Goal: Task Accomplishment & Management: Use online tool/utility

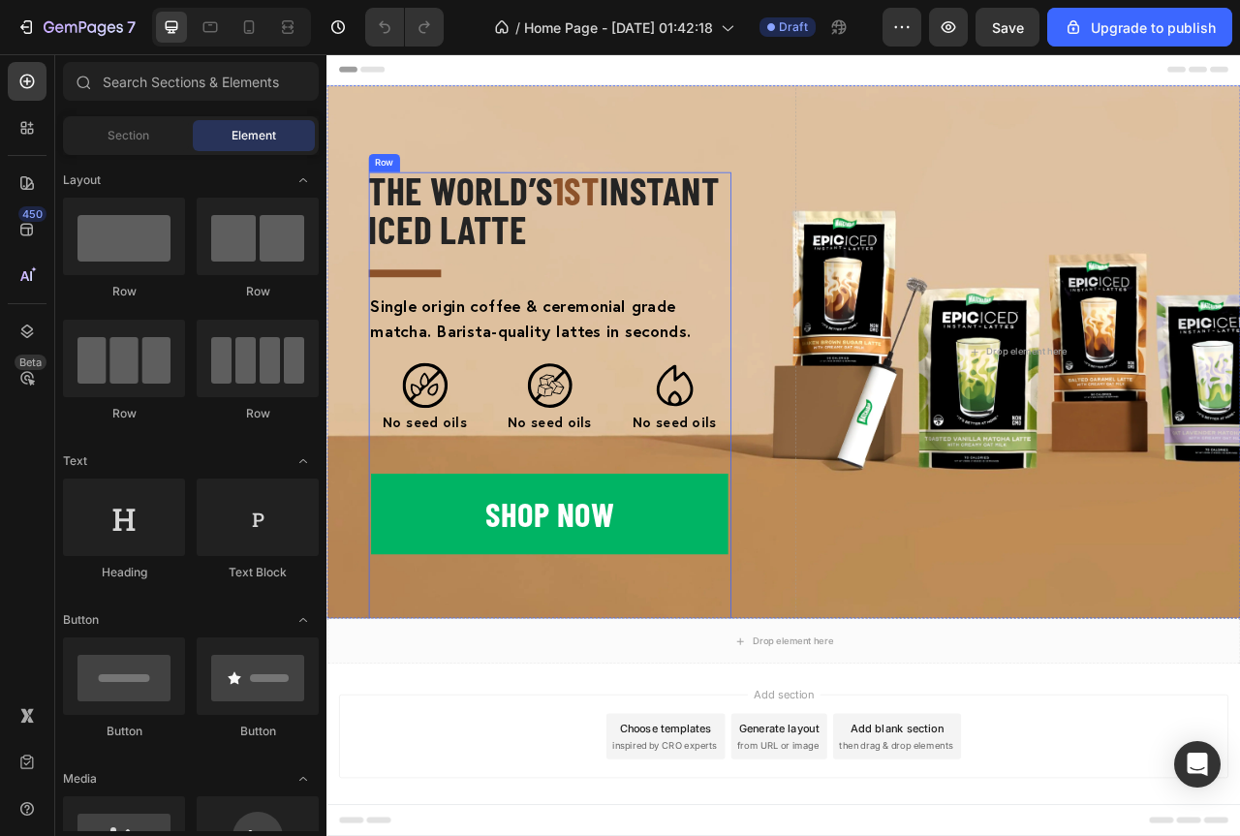
scroll to position [19, 0]
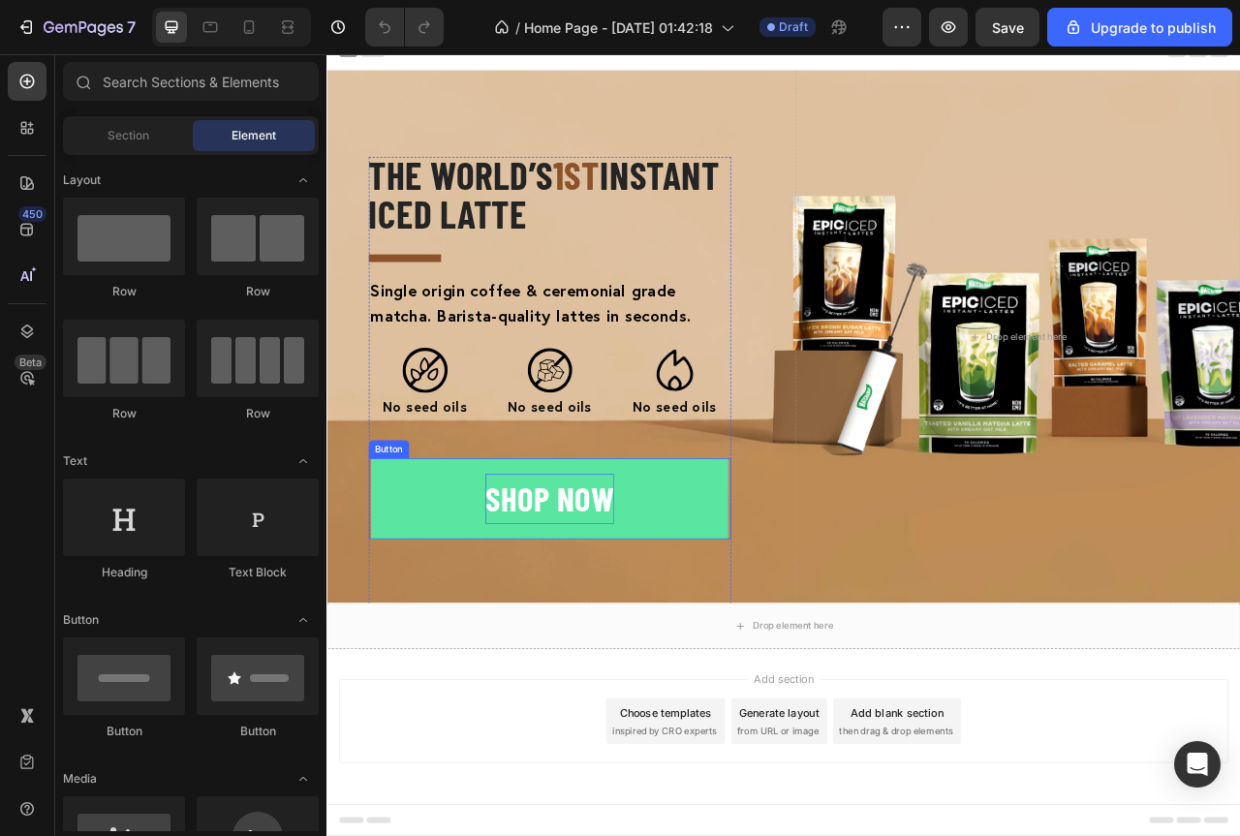
click at [655, 618] on p "shop now" at bounding box center [610, 620] width 165 height 64
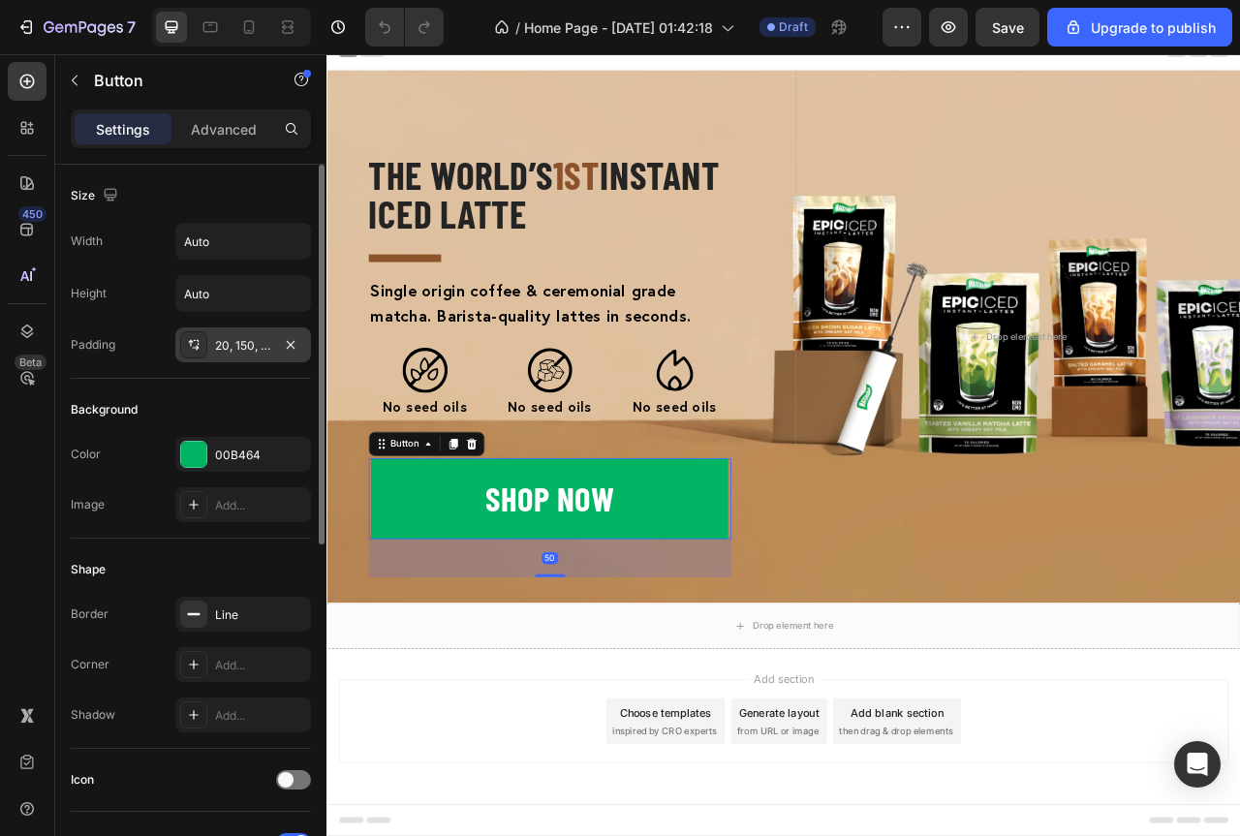
click at [239, 348] on div "20, 150, 20, 150" at bounding box center [243, 345] width 56 height 17
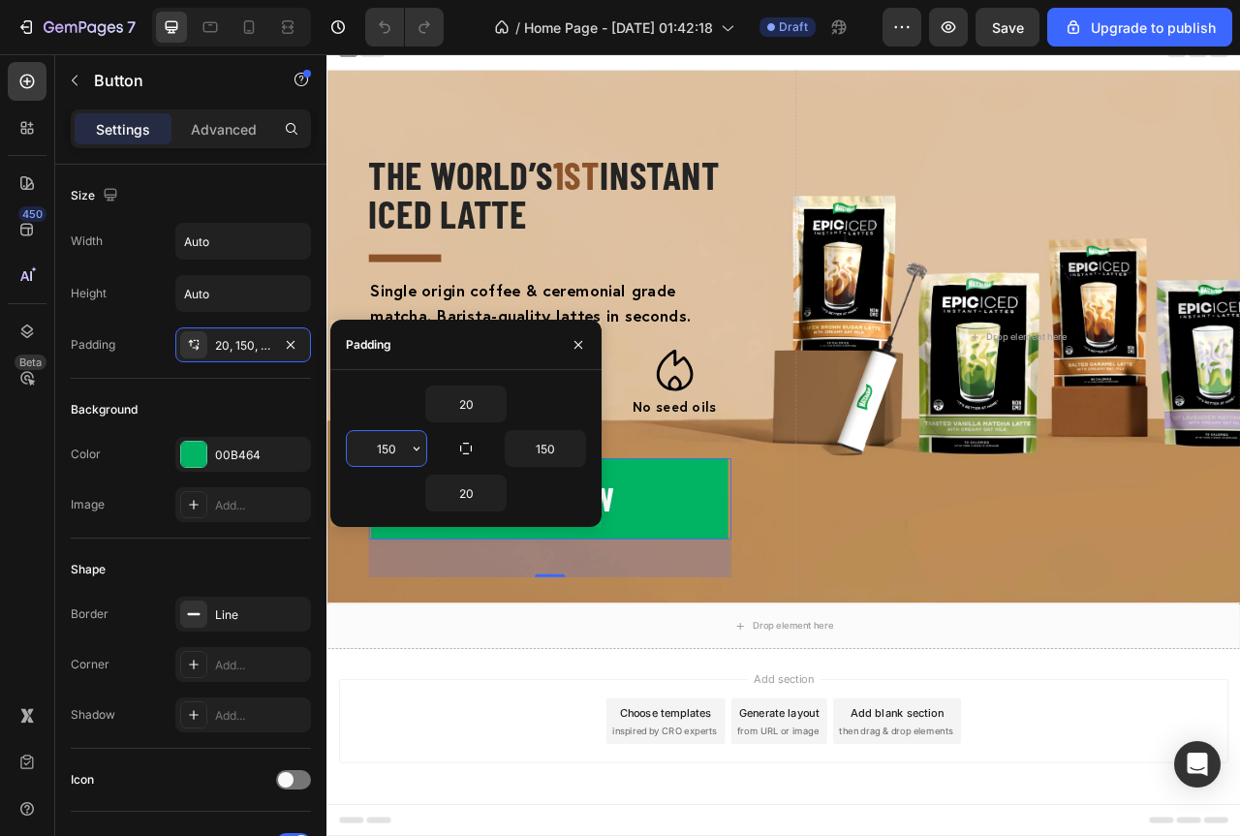
click at [380, 457] on input "150" at bounding box center [386, 448] width 79 height 35
click at [462, 407] on input "20" at bounding box center [465, 404] width 79 height 35
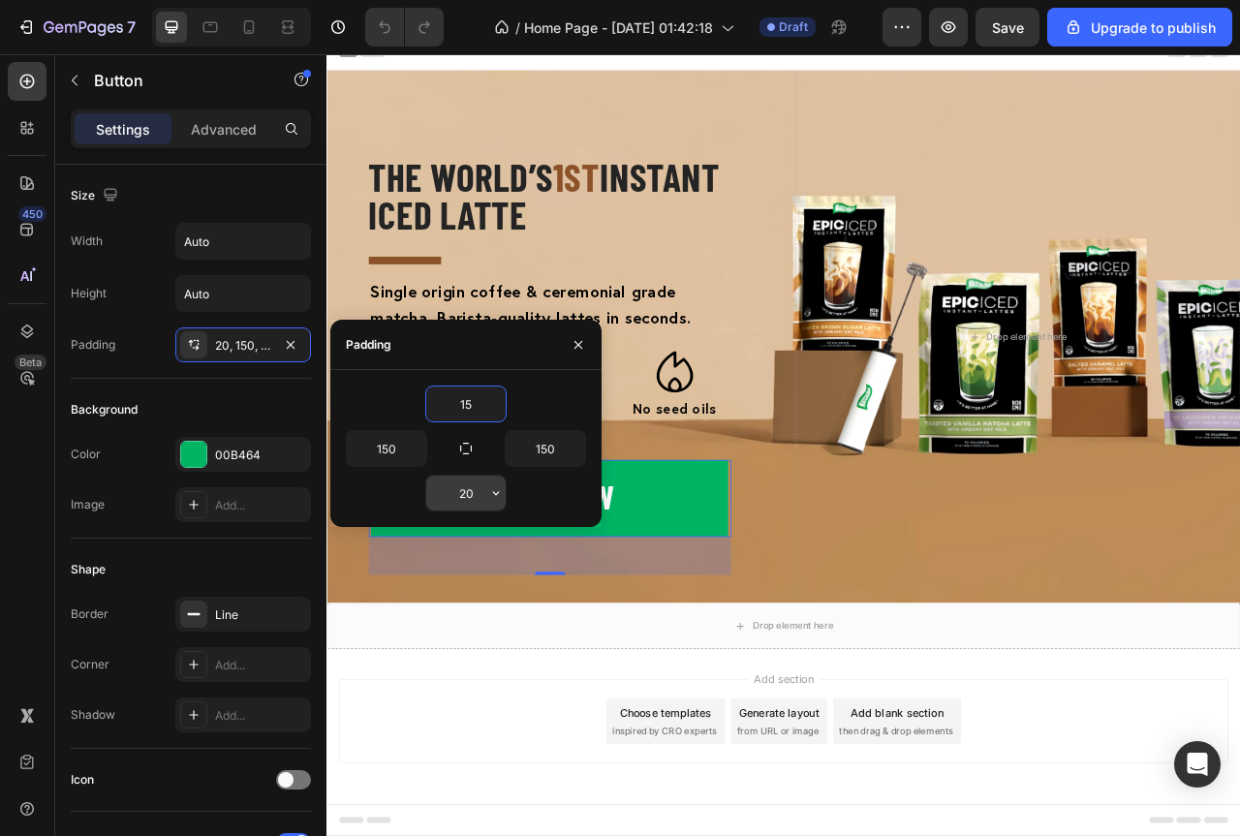
type input "15"
click at [461, 496] on input "20" at bounding box center [465, 493] width 79 height 35
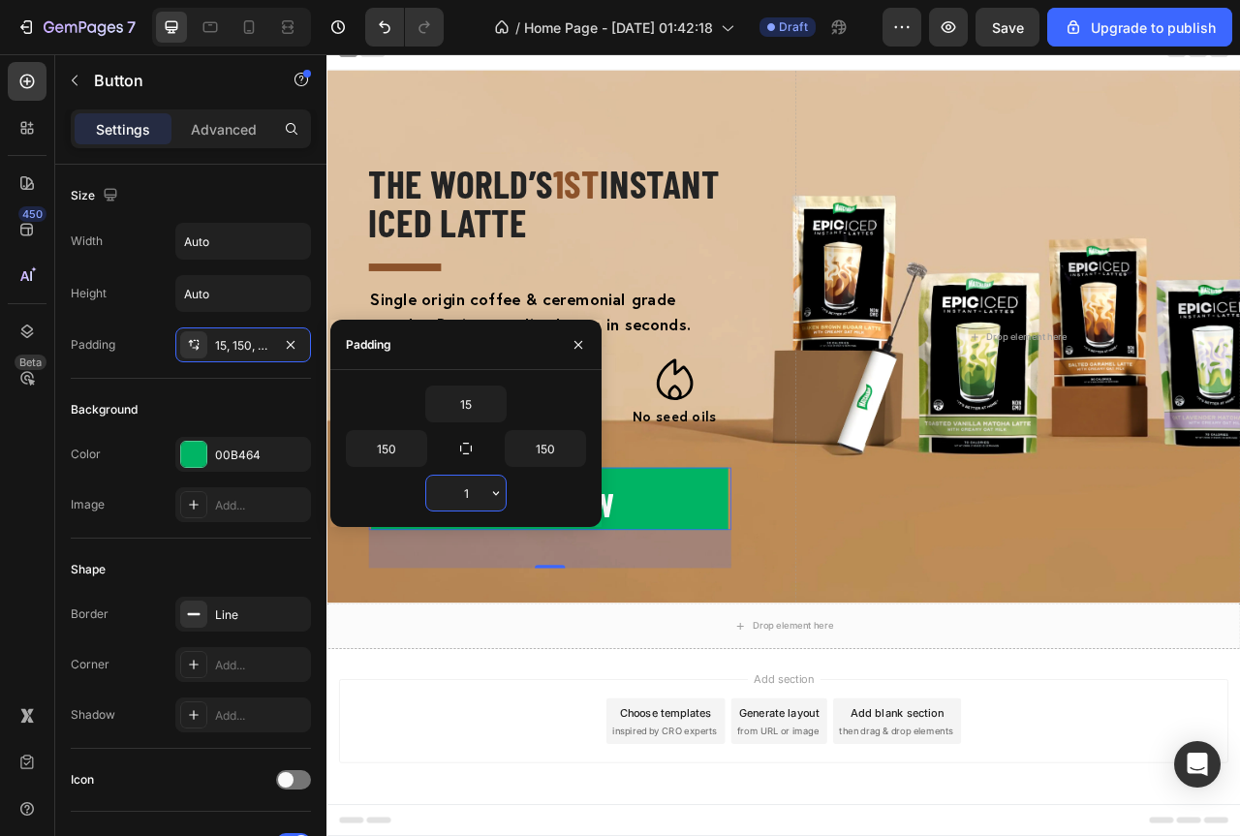
type input "15"
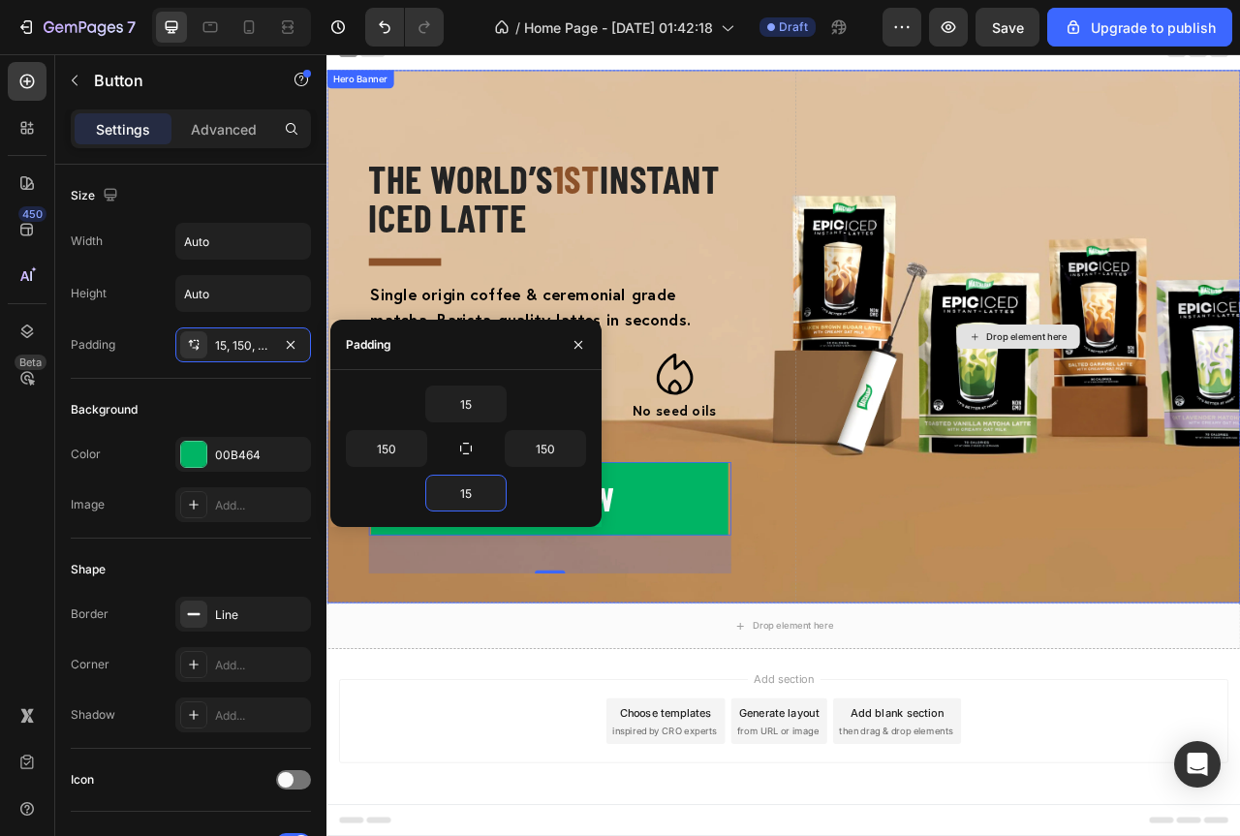
click at [984, 637] on div "Drop element here" at bounding box center [1205, 413] width 567 height 719
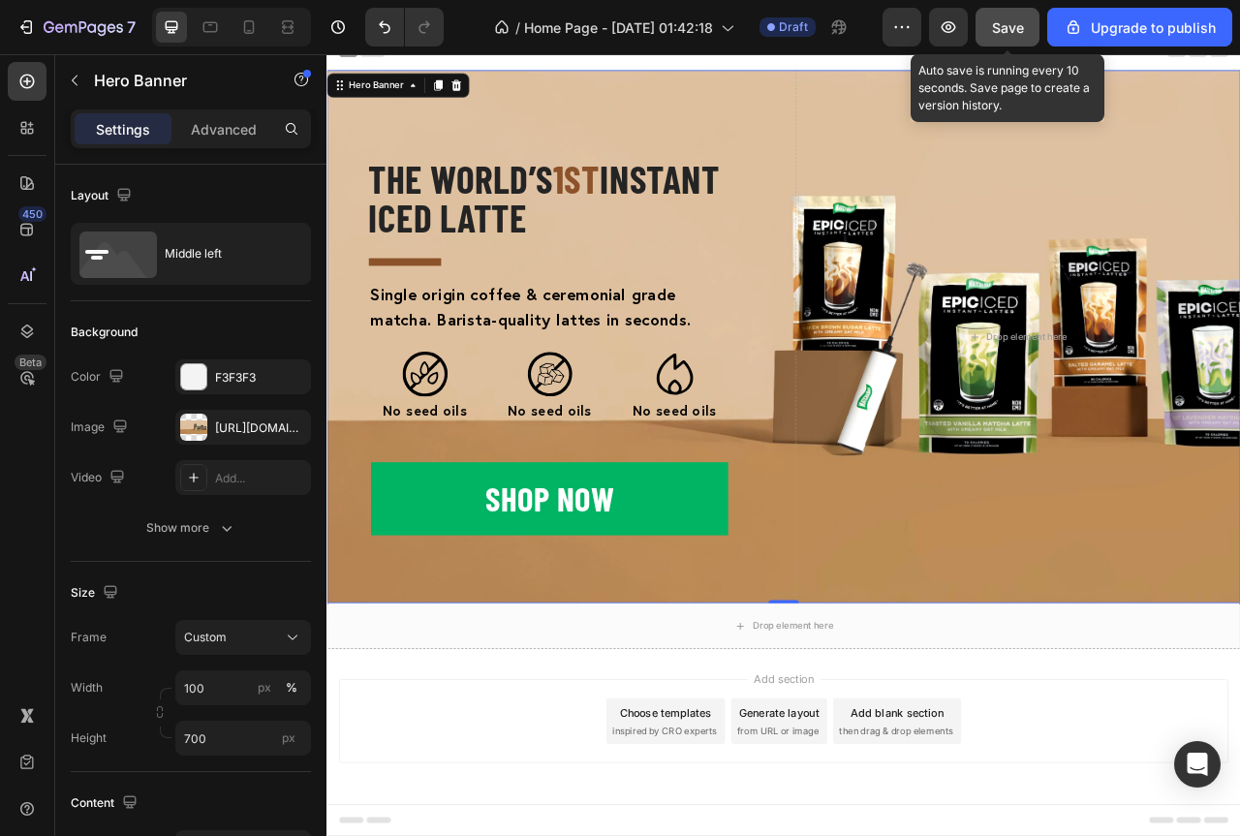
click at [1002, 30] on span "Save" at bounding box center [1008, 27] width 32 height 16
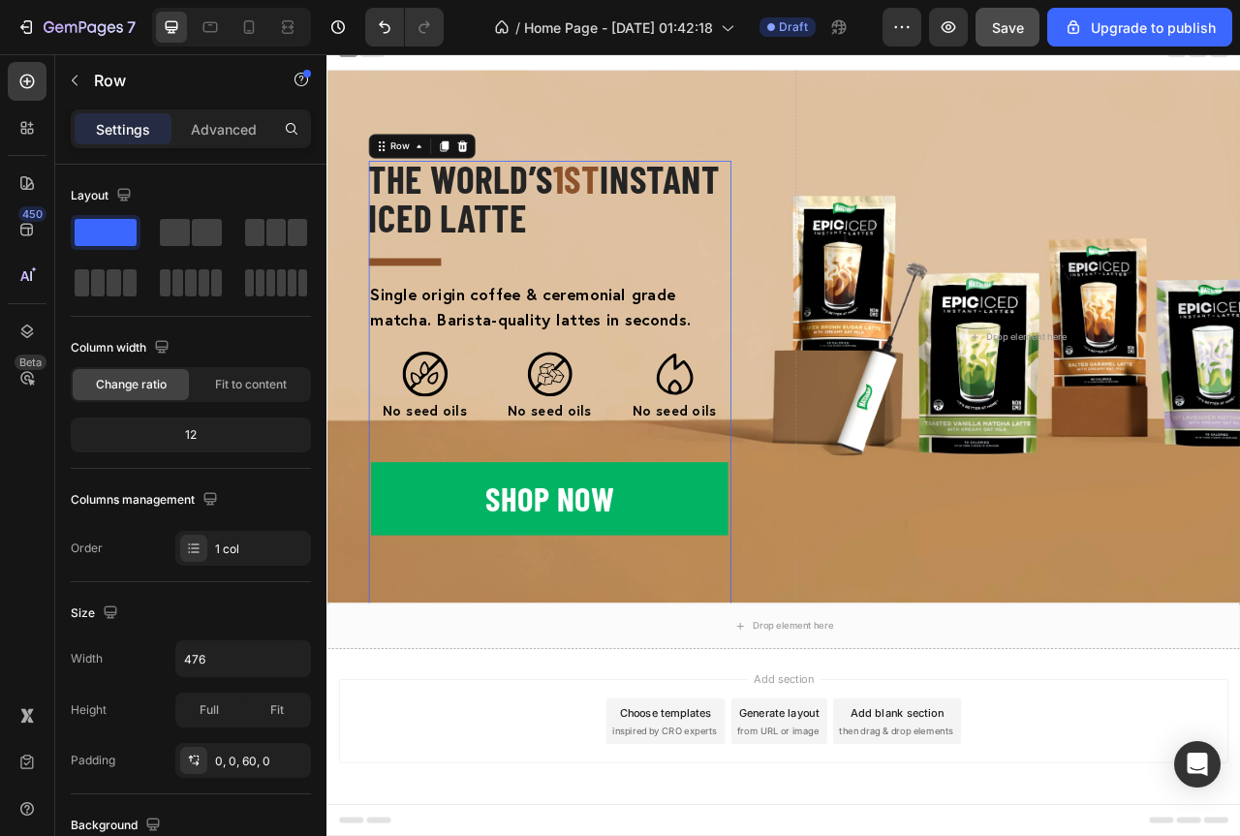
click at [807, 332] on div "The world’s 1st INSTANT ICED LATTE Heading Single origin coffee & ceremonial gr…" at bounding box center [610, 452] width 461 height 525
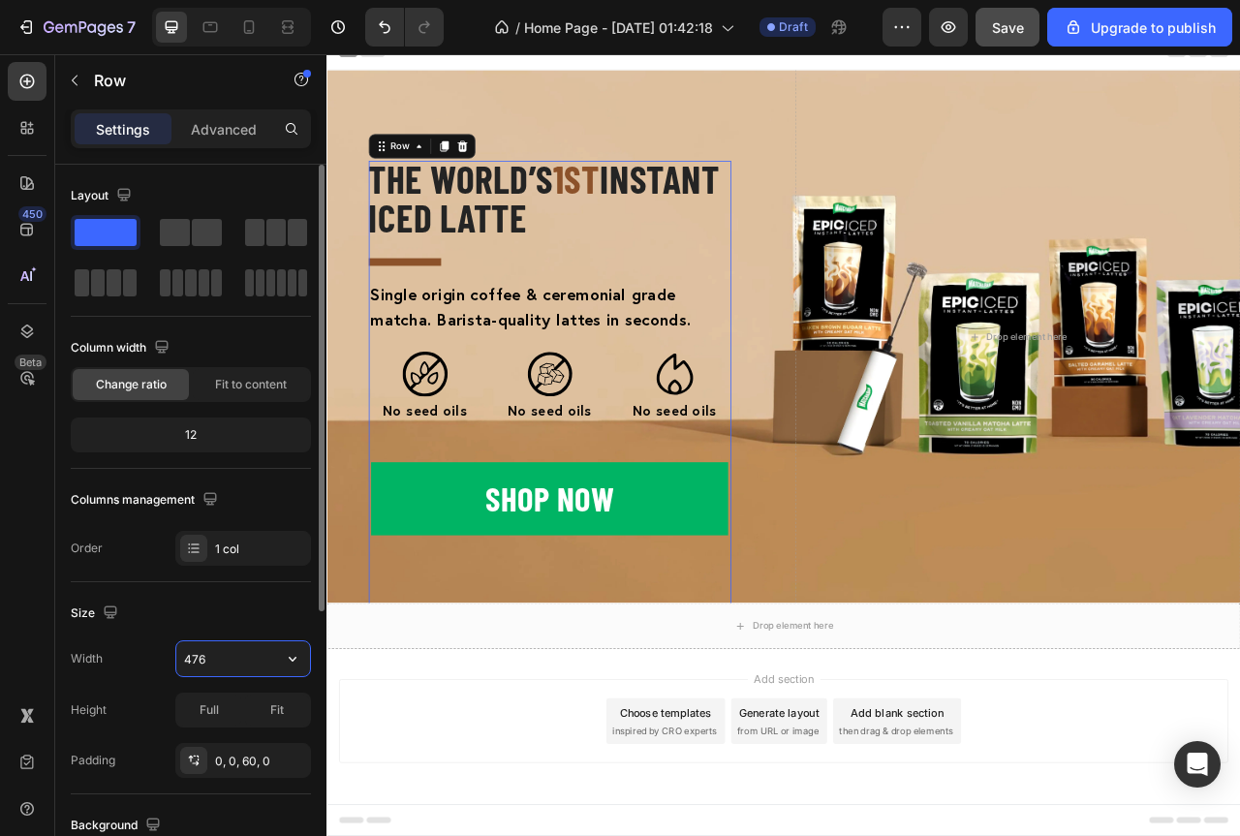
click at [219, 666] on input "476" at bounding box center [243, 658] width 134 height 35
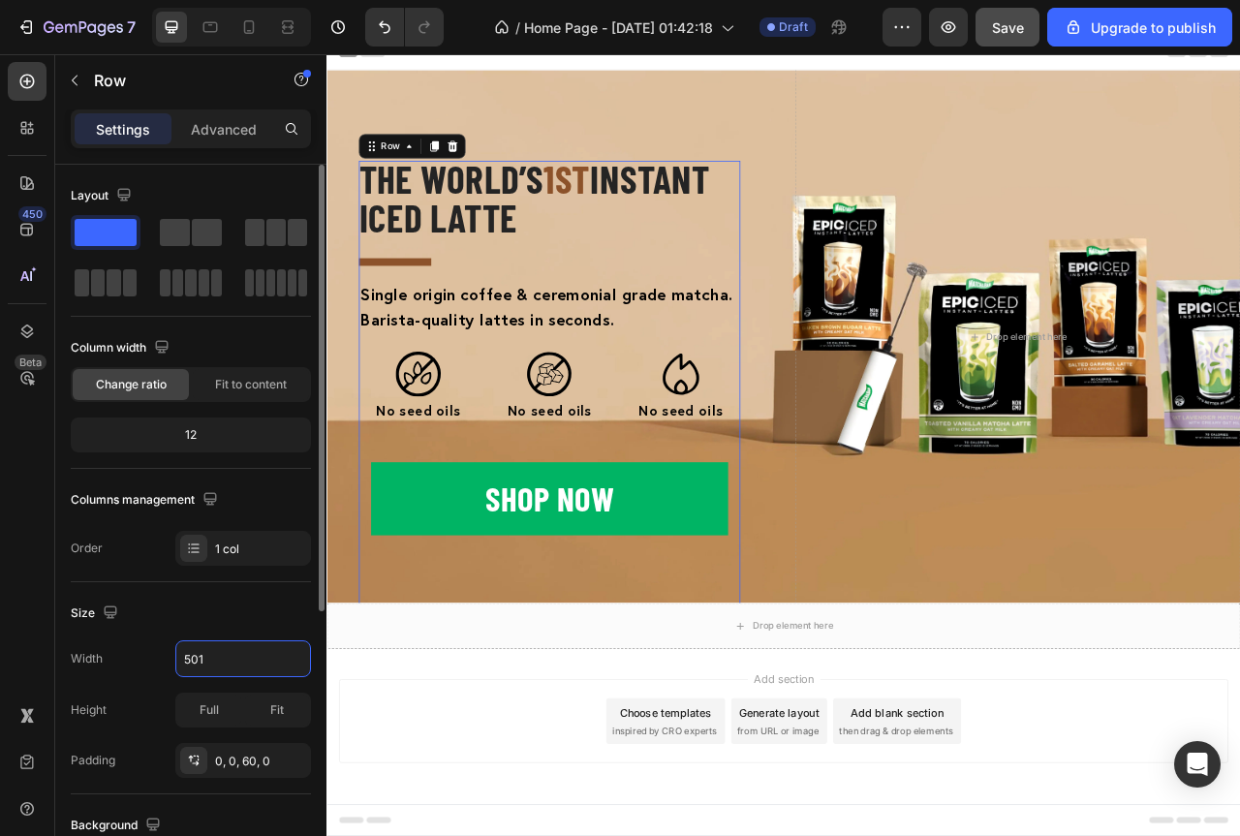
type input "500"
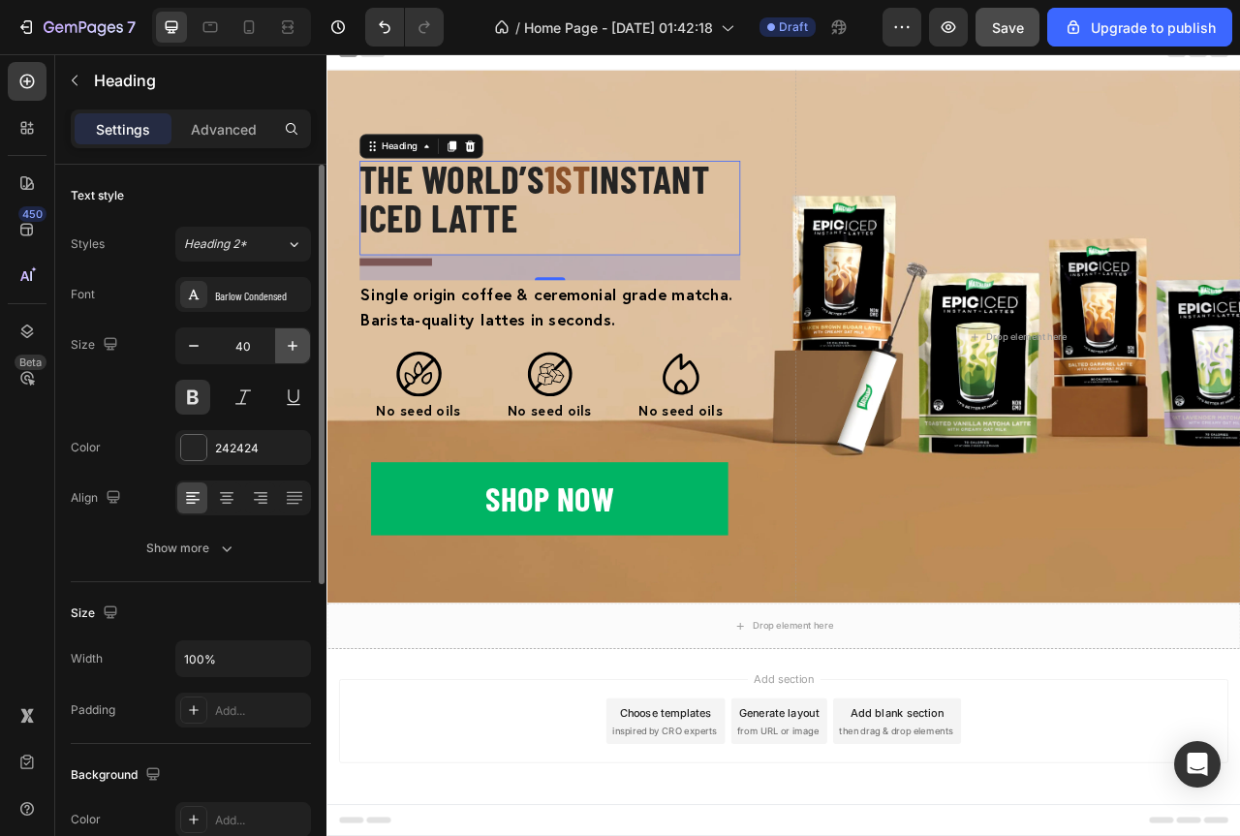
click at [288, 347] on icon "button" at bounding box center [292, 345] width 19 height 19
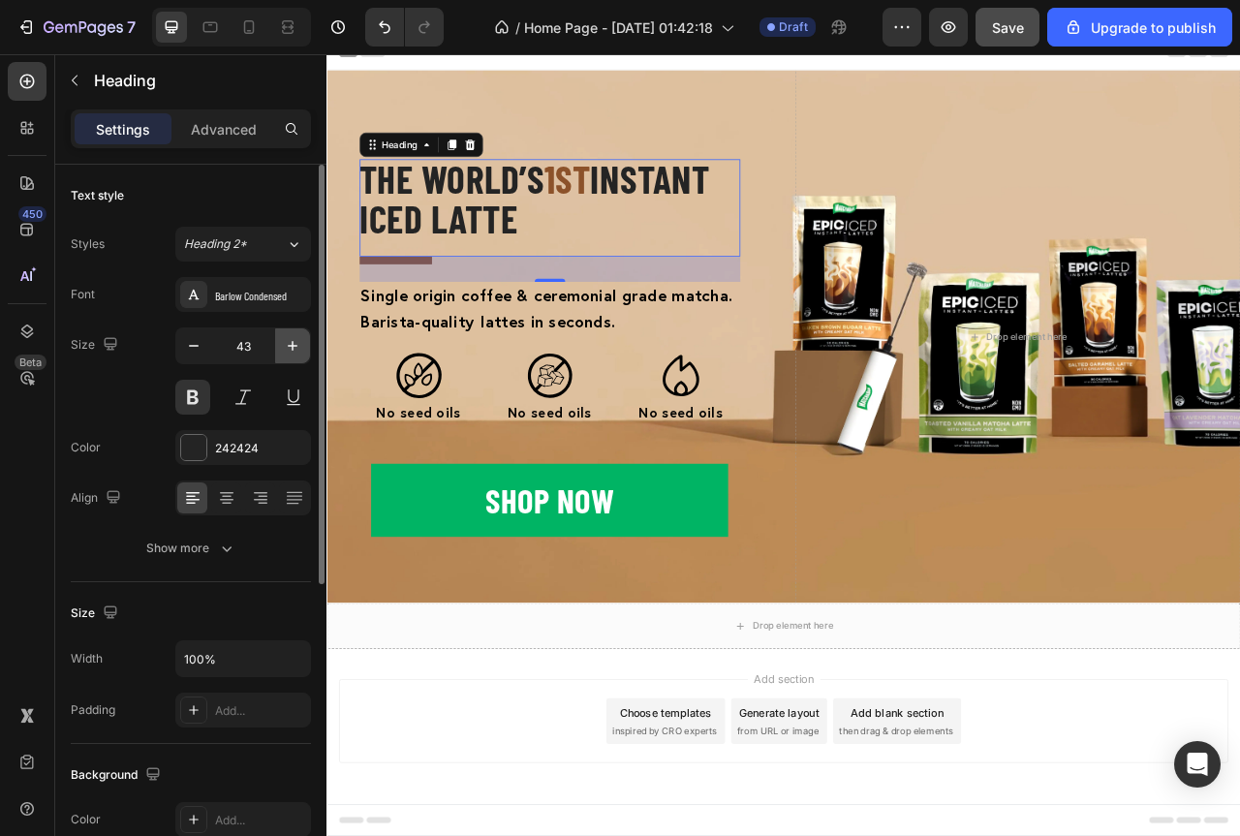
click at [288, 347] on icon "button" at bounding box center [292, 345] width 19 height 19
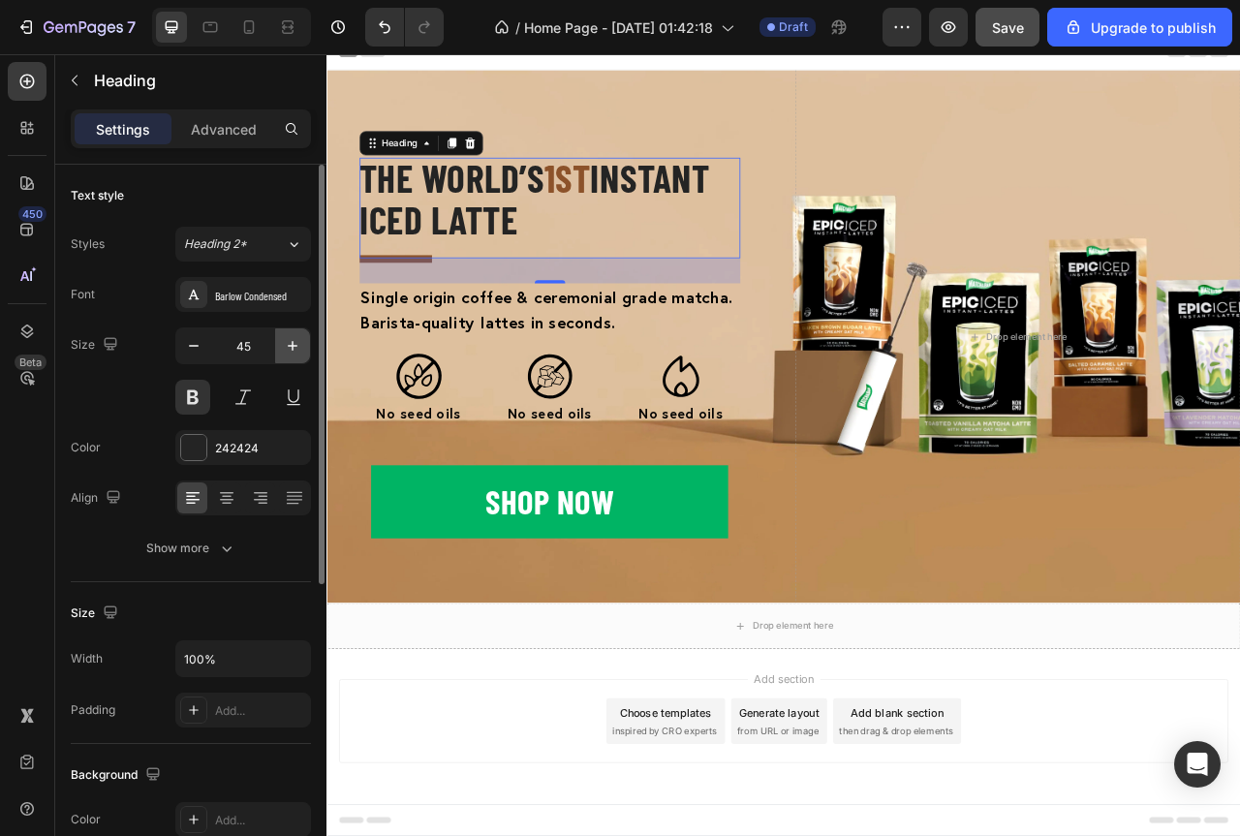
click at [288, 347] on icon "button" at bounding box center [292, 345] width 19 height 19
type input "46"
click at [526, 255] on strong "INSTANT ICED LATTE" at bounding box center [591, 237] width 447 height 111
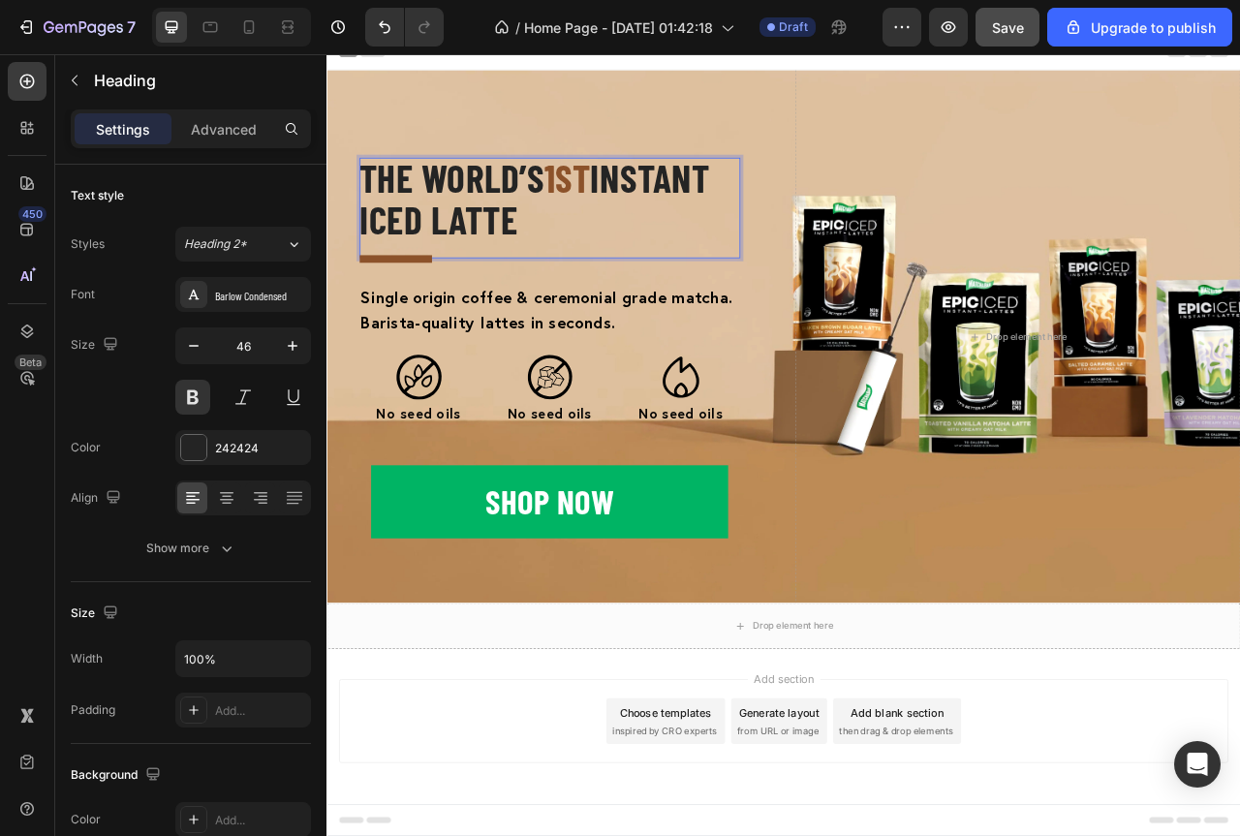
click at [526, 255] on strong "INSTANT ICED LATTE" at bounding box center [591, 237] width 447 height 111
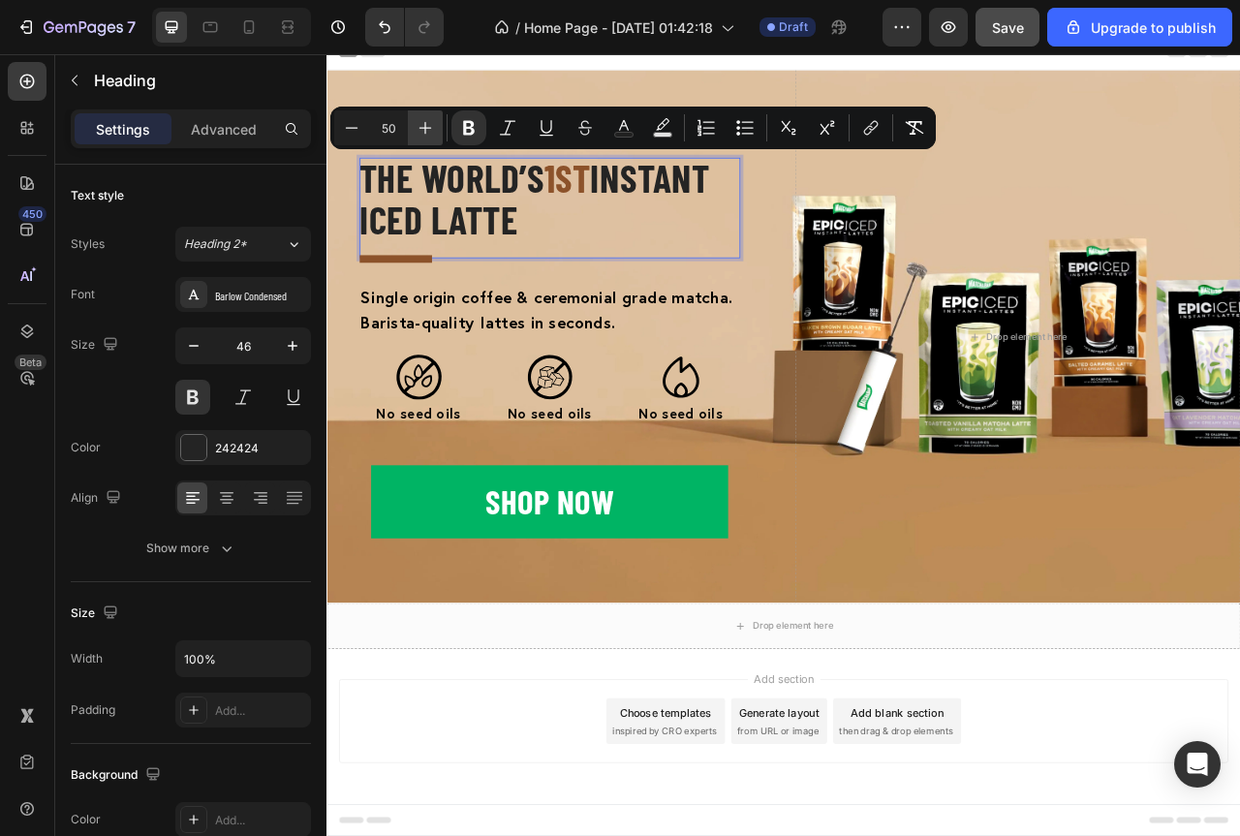
click at [424, 128] on icon "Editor contextual toolbar" at bounding box center [426, 128] width 13 height 13
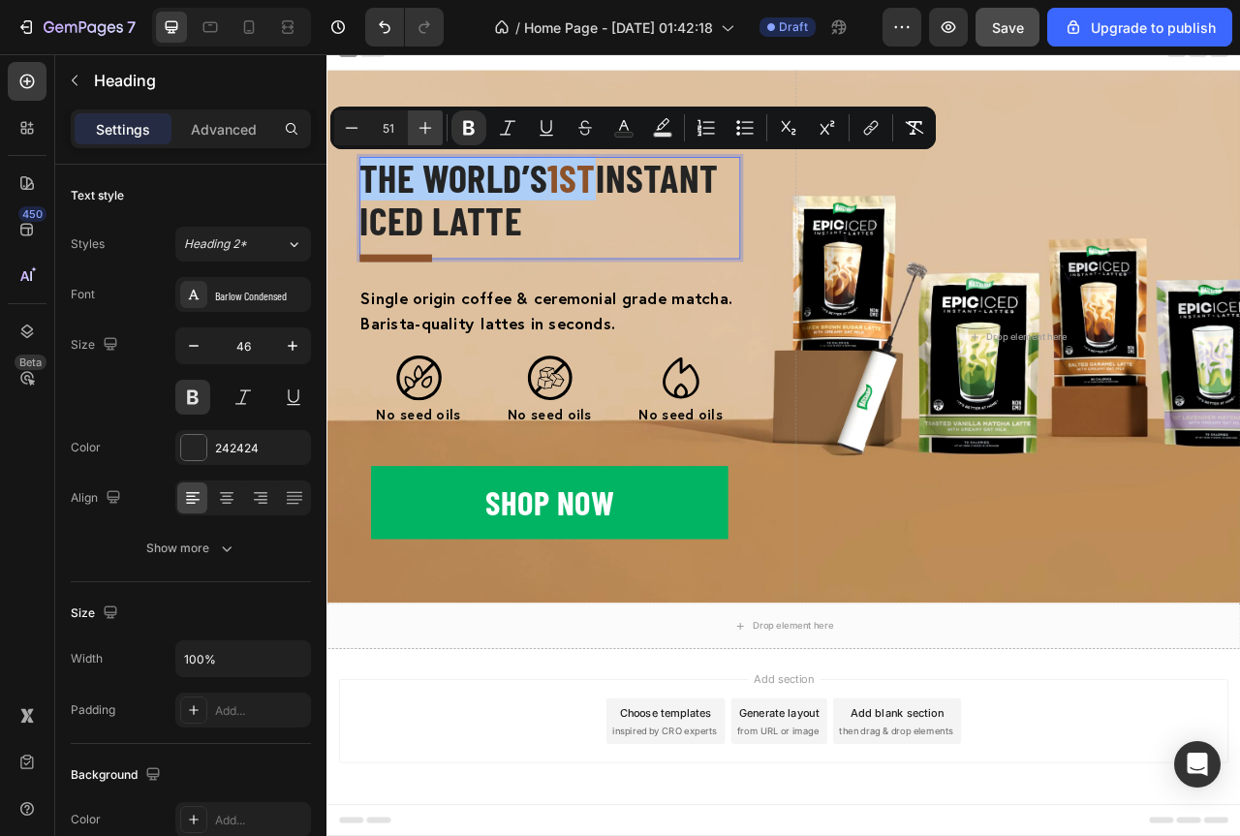
click at [424, 128] on icon "Editor contextual toolbar" at bounding box center [426, 128] width 13 height 13
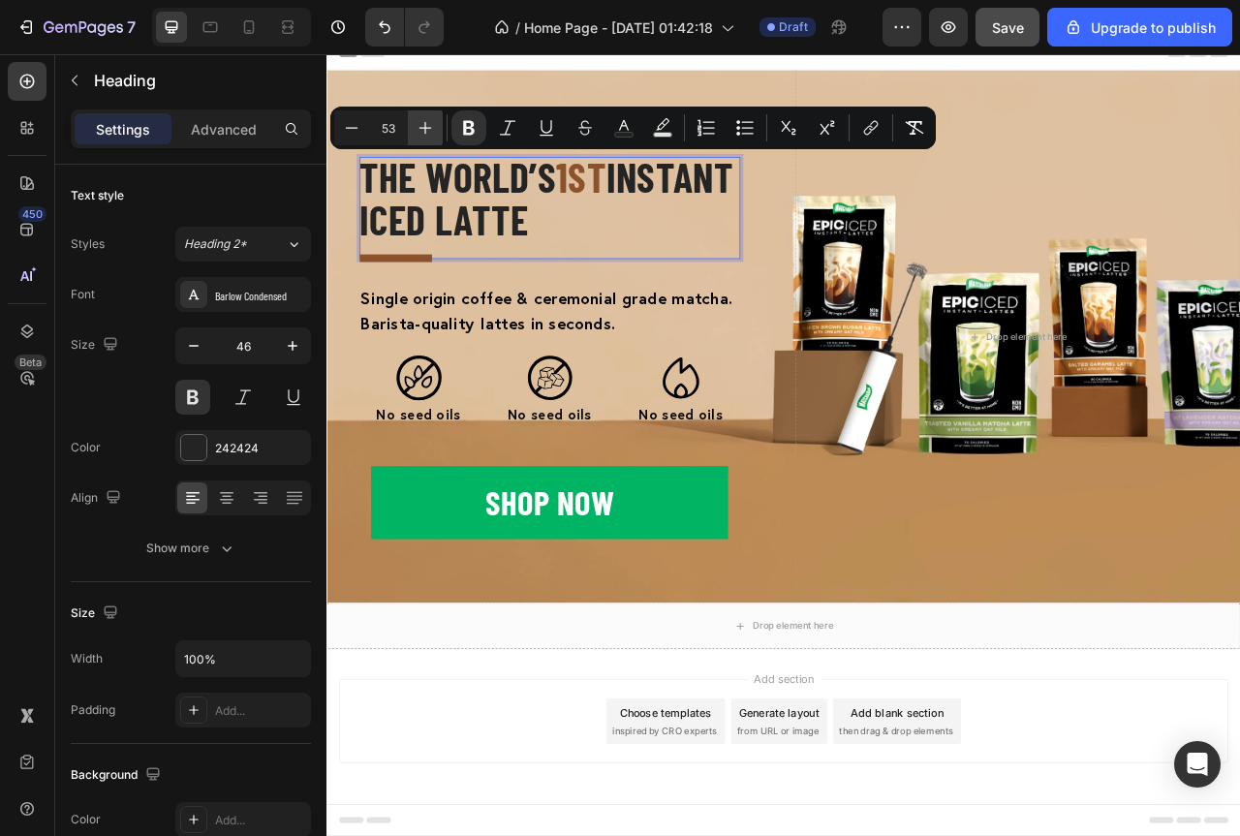
click at [424, 128] on icon "Editor contextual toolbar" at bounding box center [426, 128] width 13 height 13
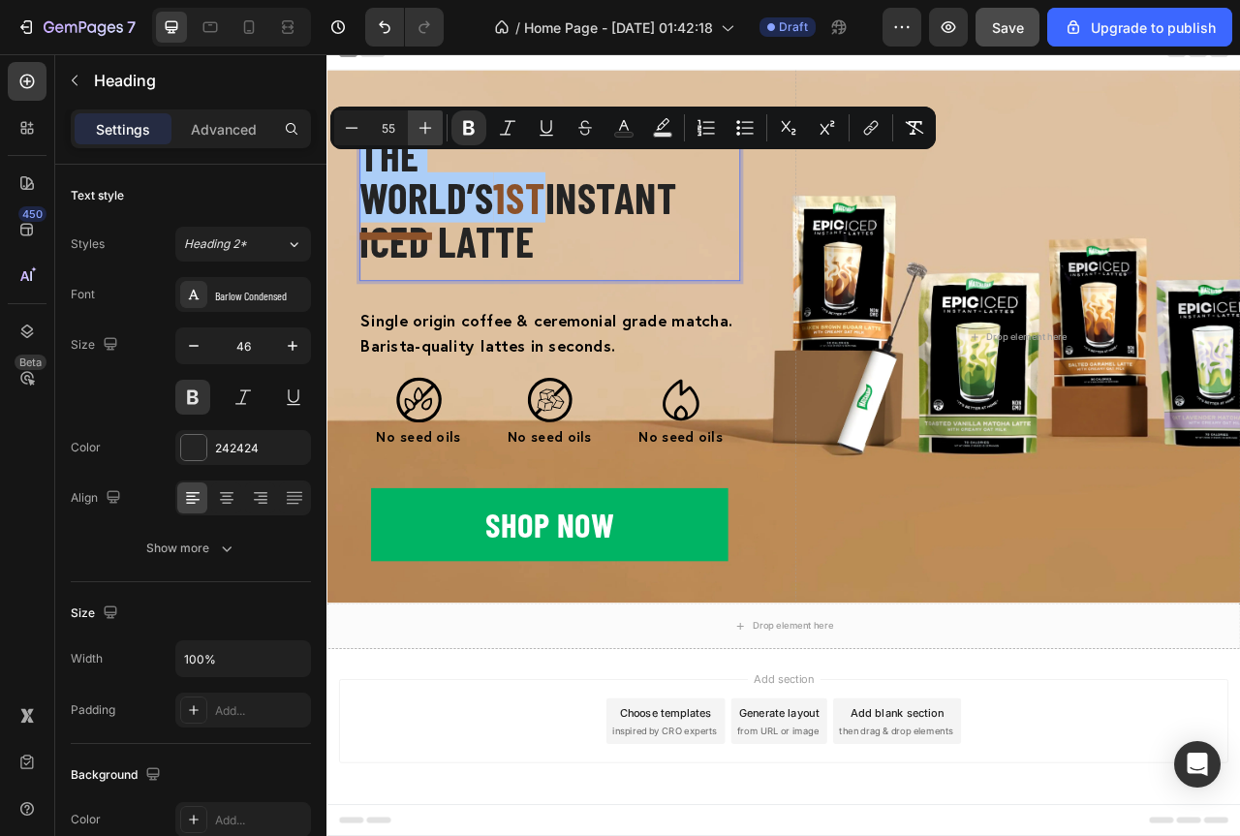
click at [424, 128] on icon "Editor contextual toolbar" at bounding box center [426, 128] width 13 height 13
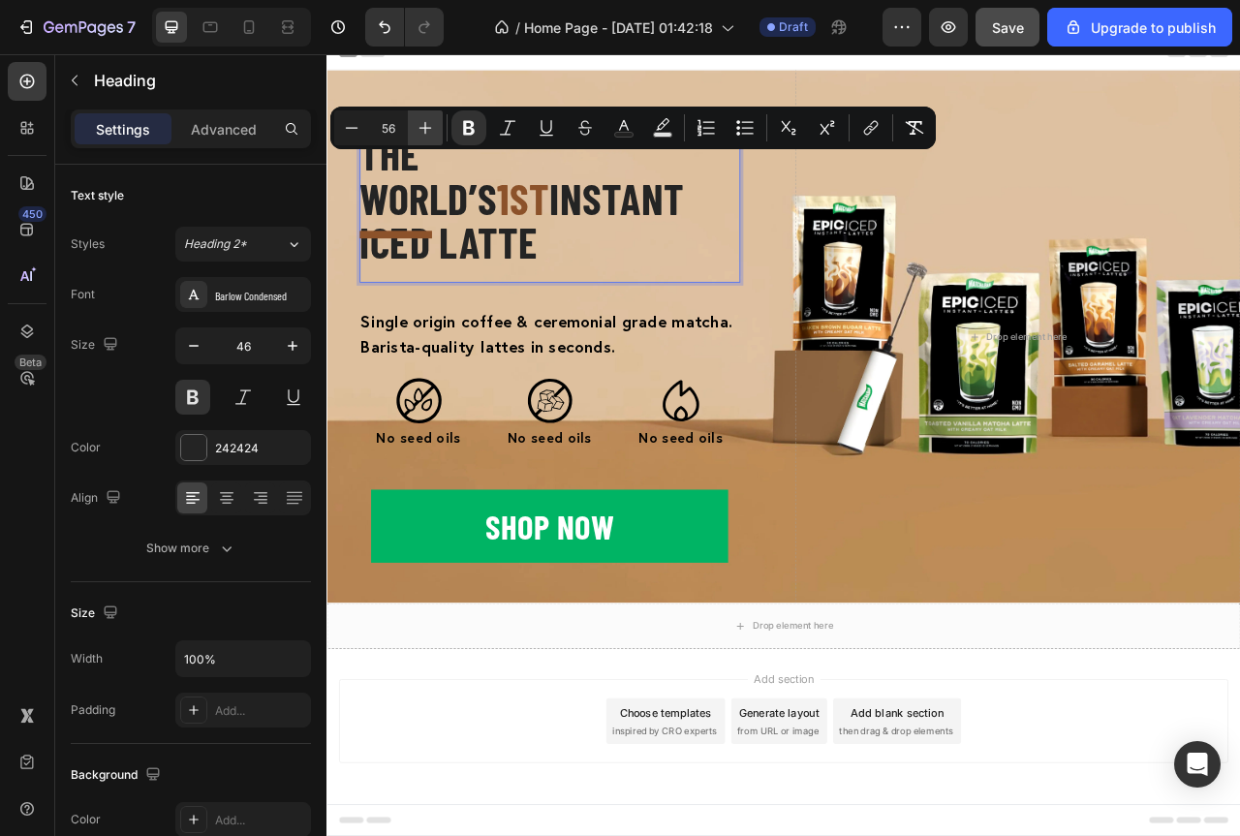
click at [424, 128] on icon "Editor contextual toolbar" at bounding box center [426, 128] width 13 height 13
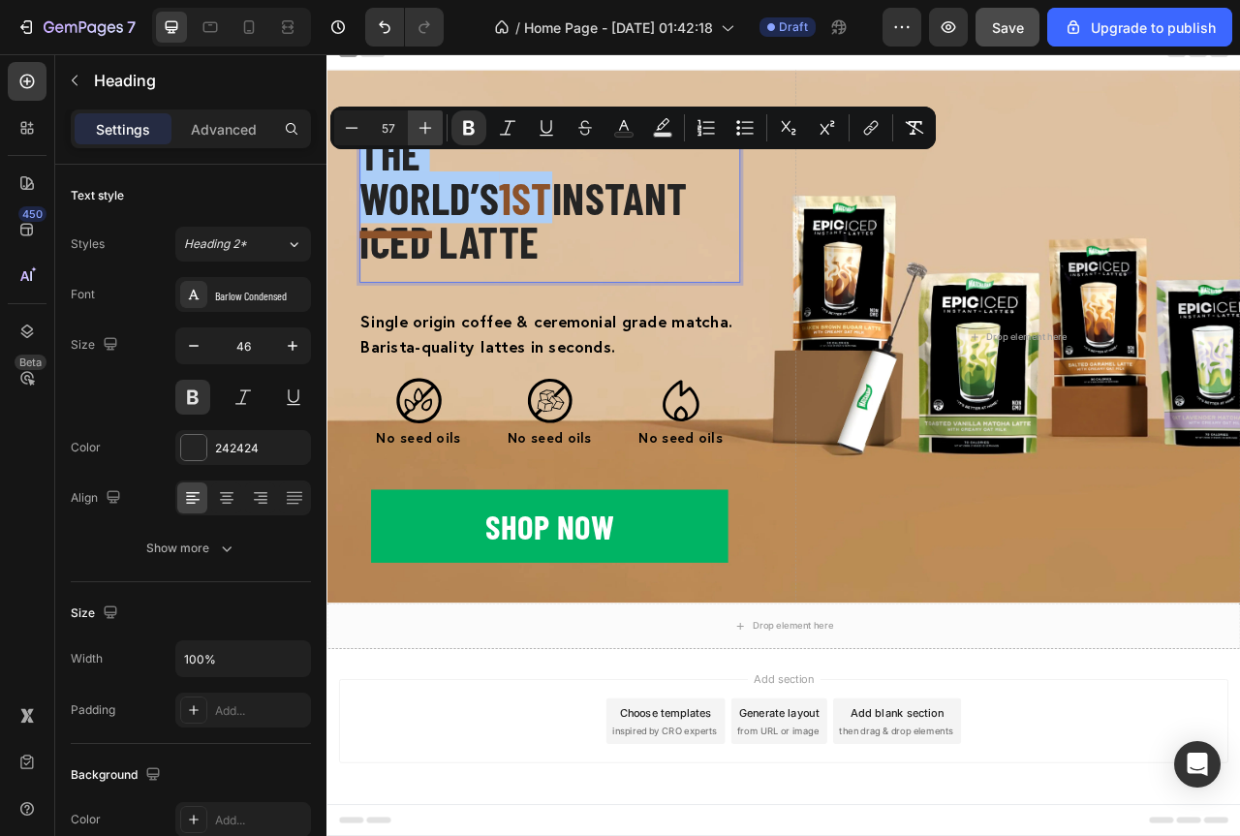
click at [424, 128] on icon "Editor contextual toolbar" at bounding box center [426, 128] width 13 height 13
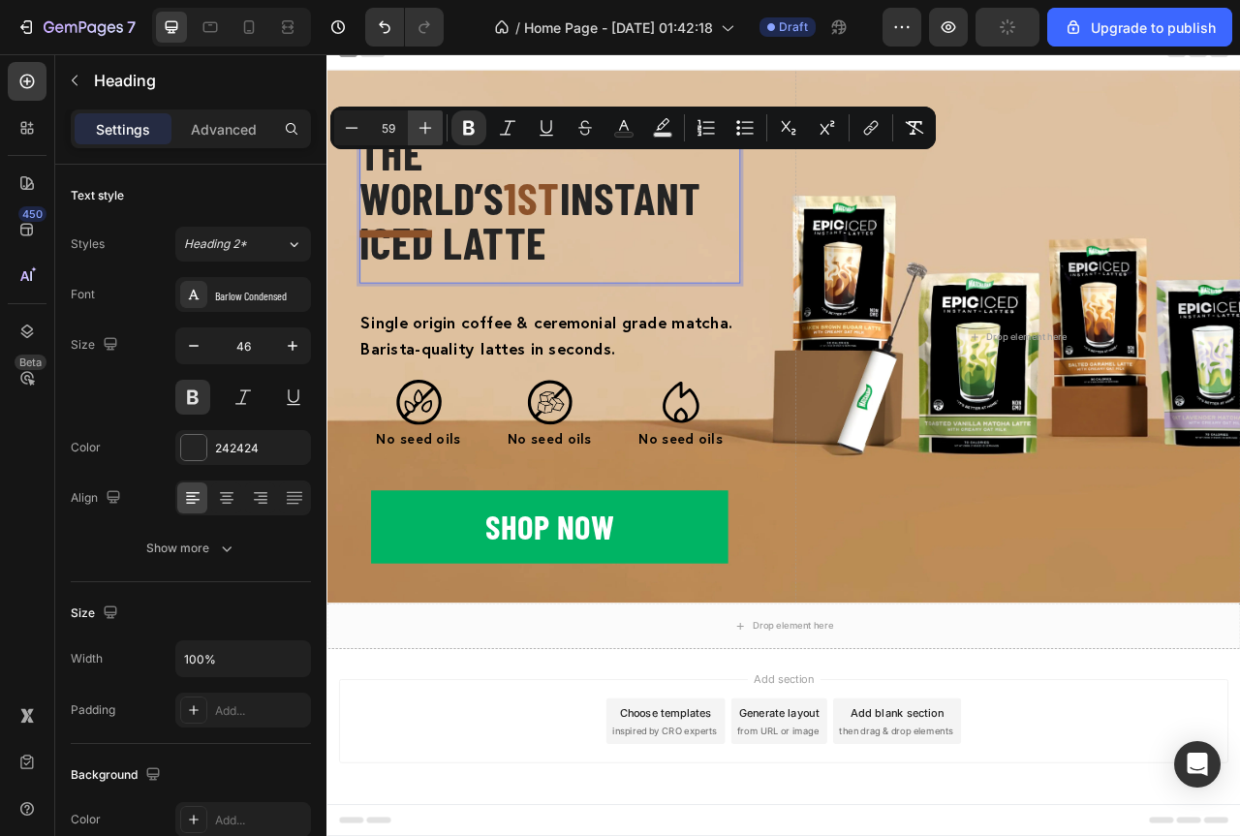
click at [424, 128] on icon "Editor contextual toolbar" at bounding box center [426, 128] width 13 height 13
type input "60"
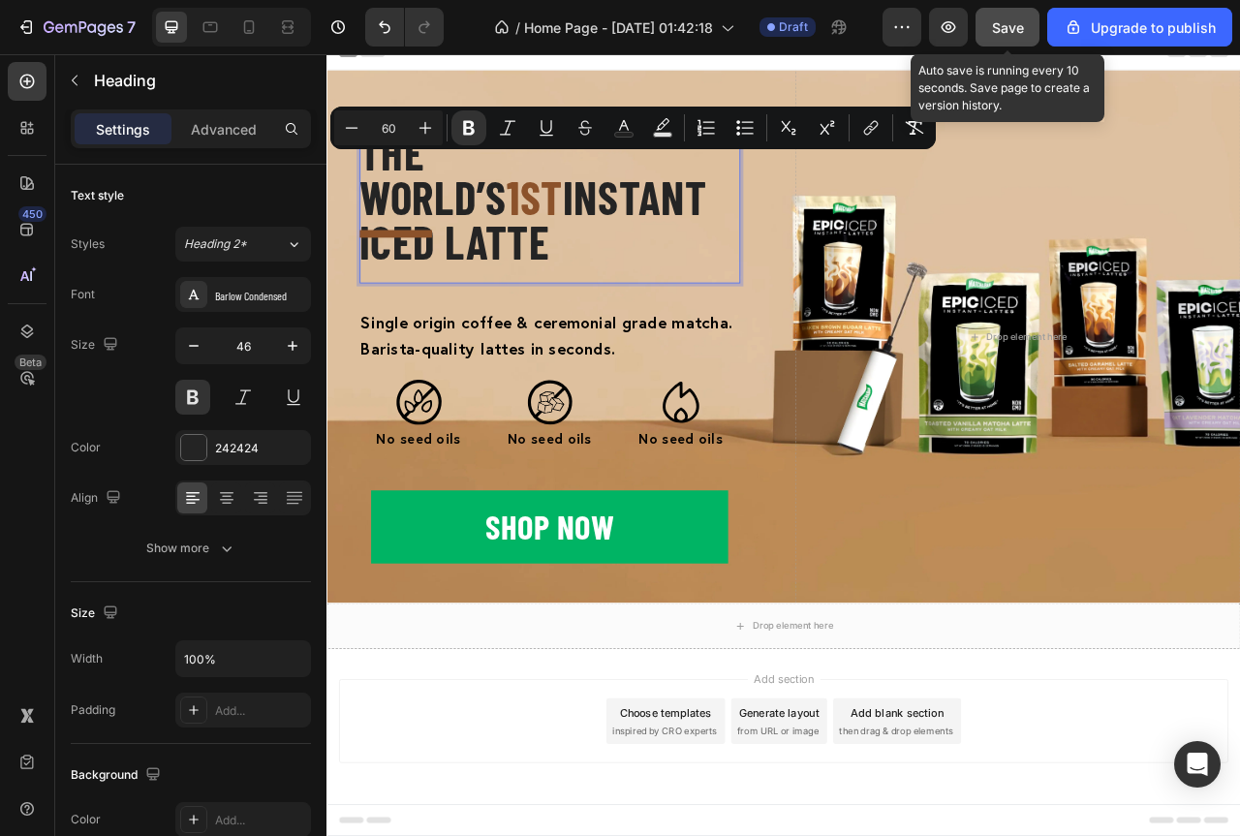
click at [1006, 20] on span "Save" at bounding box center [1008, 27] width 32 height 16
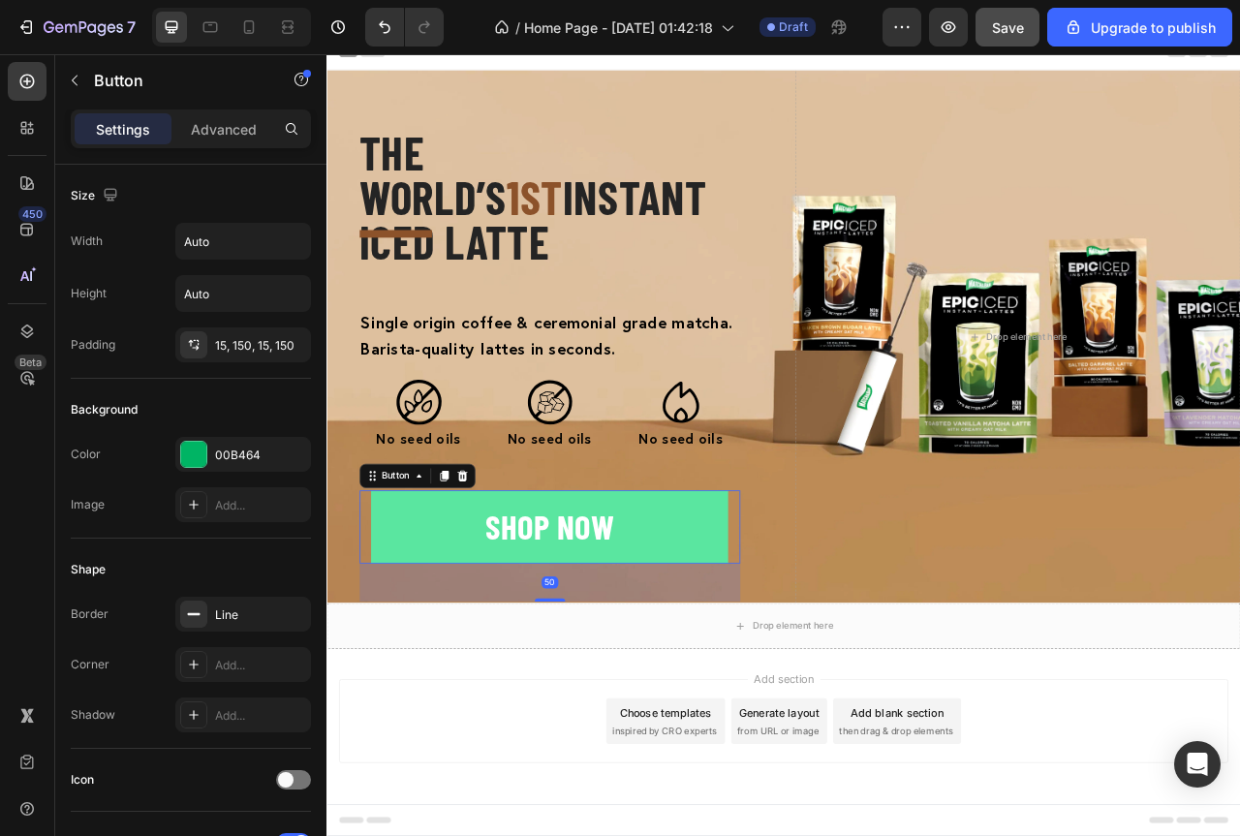
click at [795, 631] on button "shop now" at bounding box center [610, 655] width 455 height 93
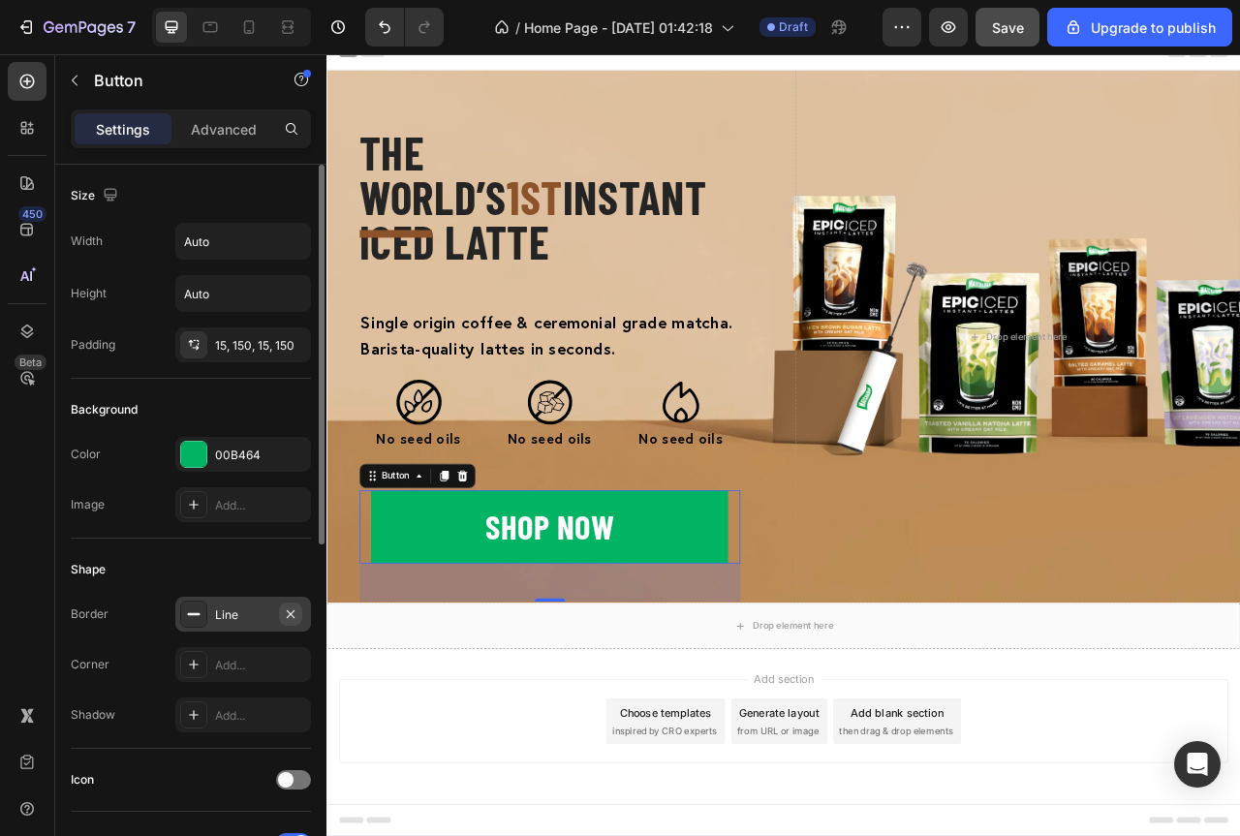
click at [291, 607] on icon "button" at bounding box center [291, 615] width 16 height 16
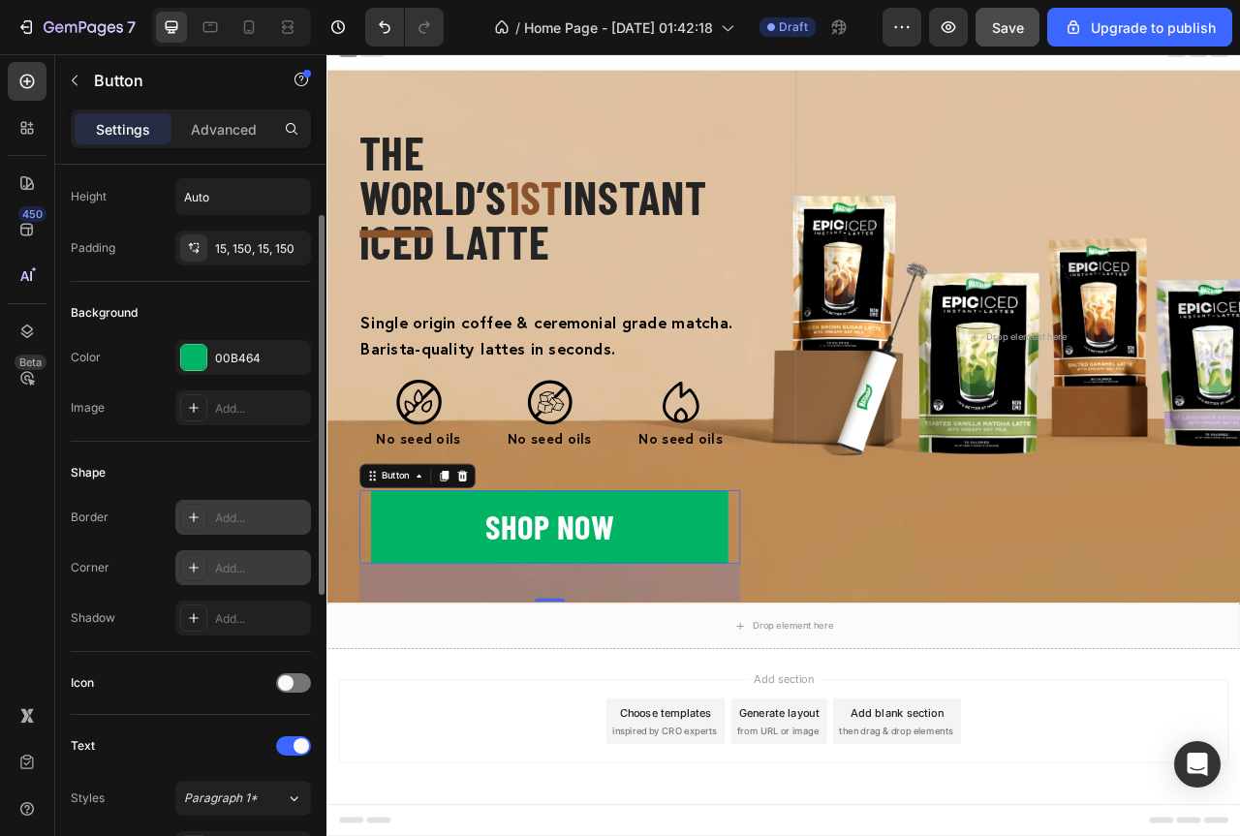
scroll to position [0, 0]
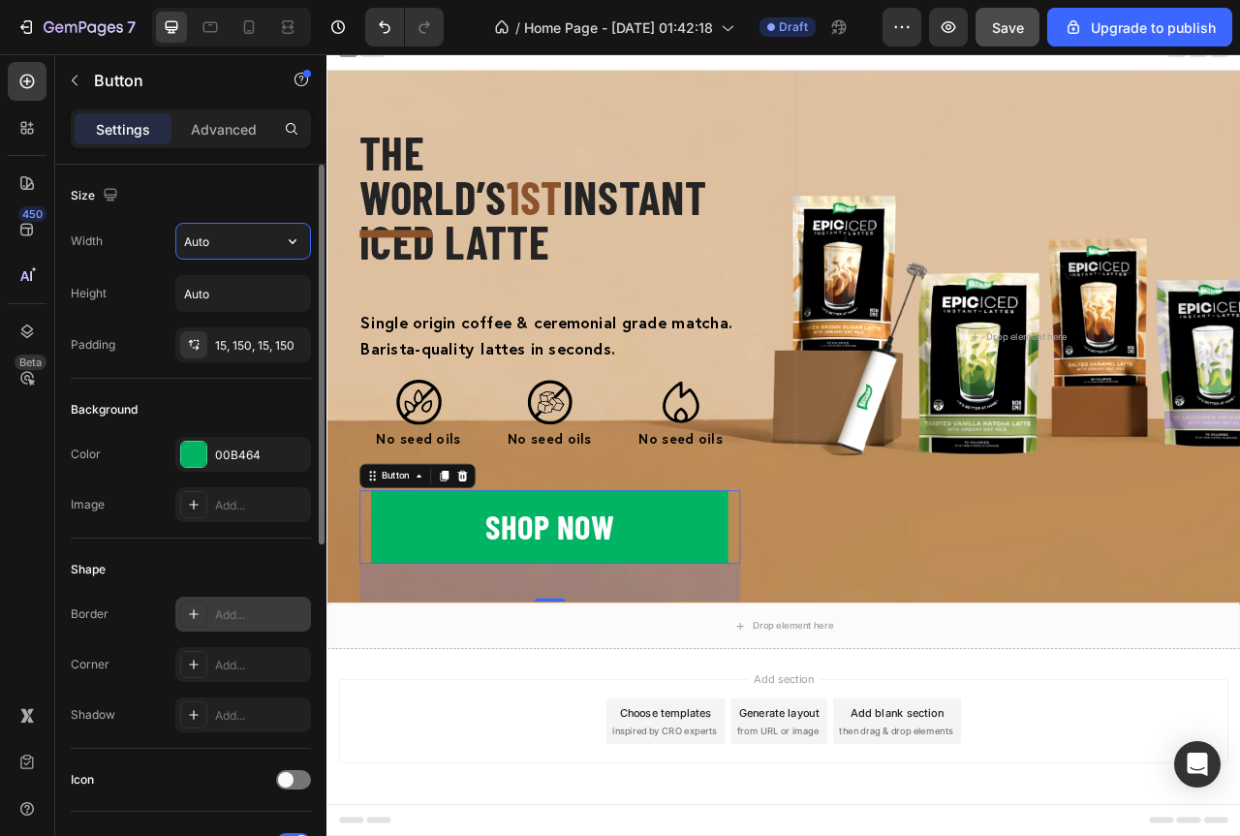
click at [250, 245] on input "Auto" at bounding box center [243, 241] width 134 height 35
click at [287, 245] on icon "button" at bounding box center [292, 241] width 19 height 19
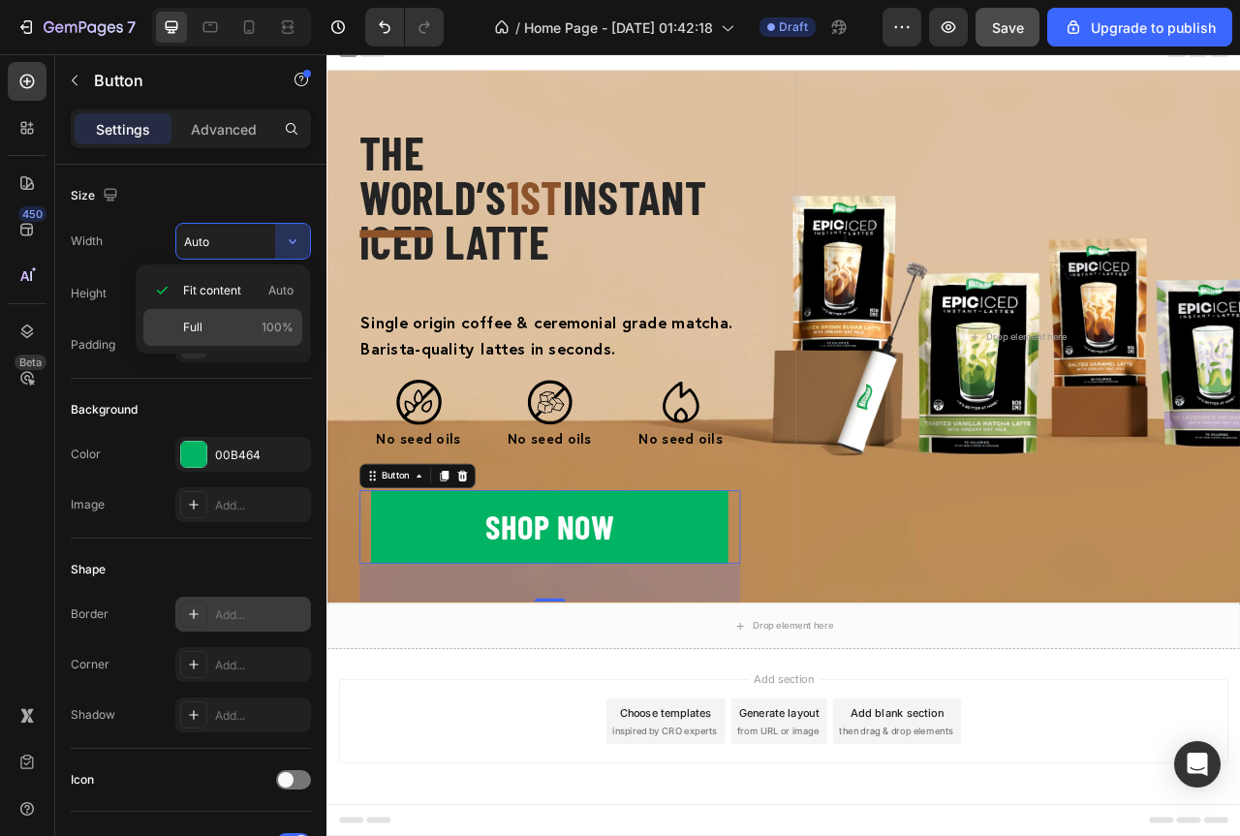
click at [277, 328] on span "100%" at bounding box center [278, 327] width 32 height 17
type input "100%"
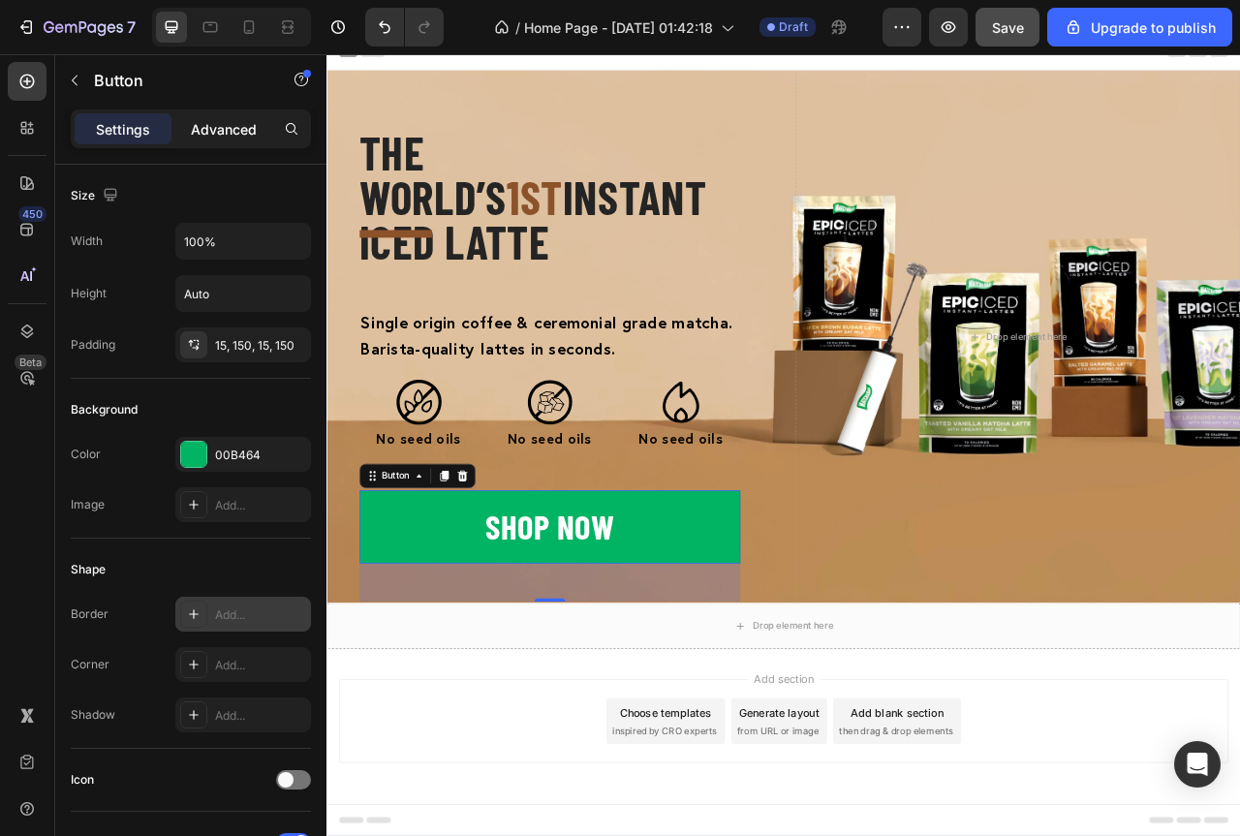
click at [225, 137] on p "Advanced" at bounding box center [224, 129] width 66 height 20
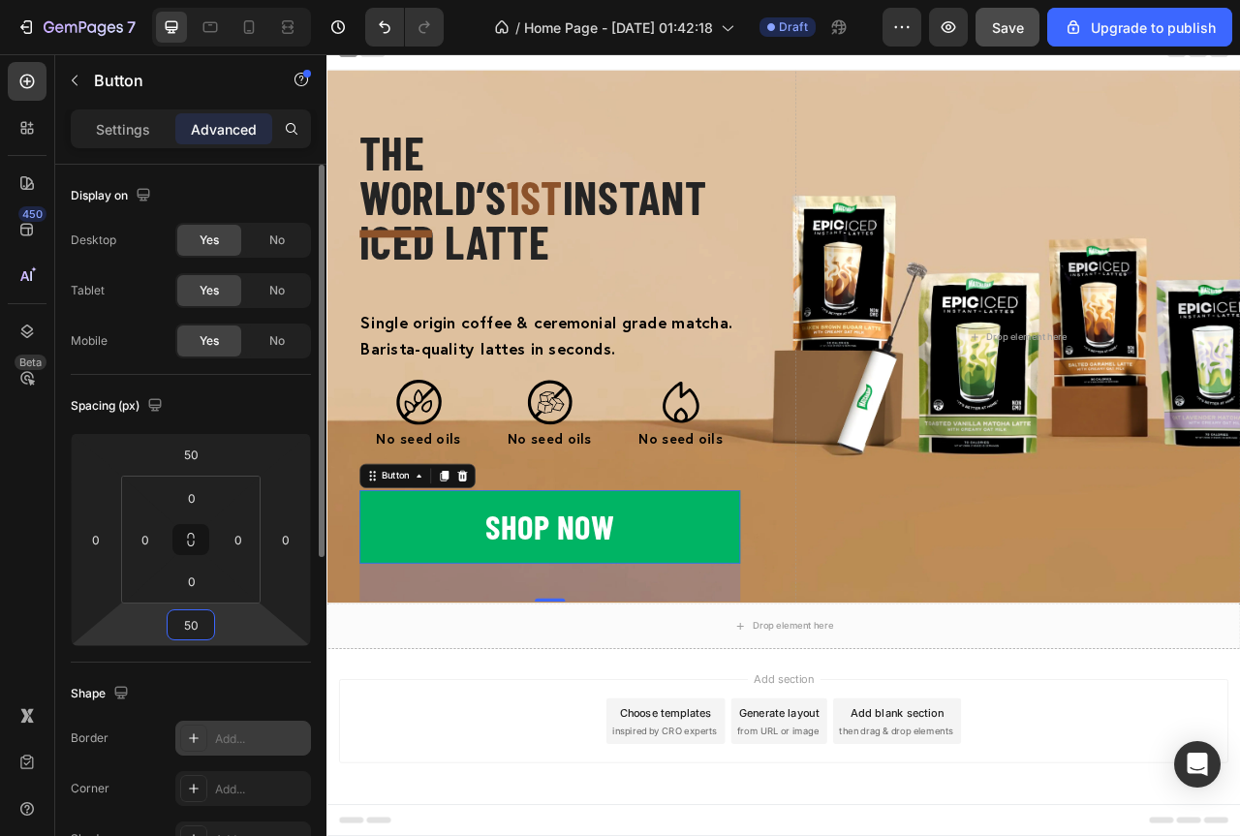
click at [195, 630] on input "50" at bounding box center [191, 624] width 39 height 29
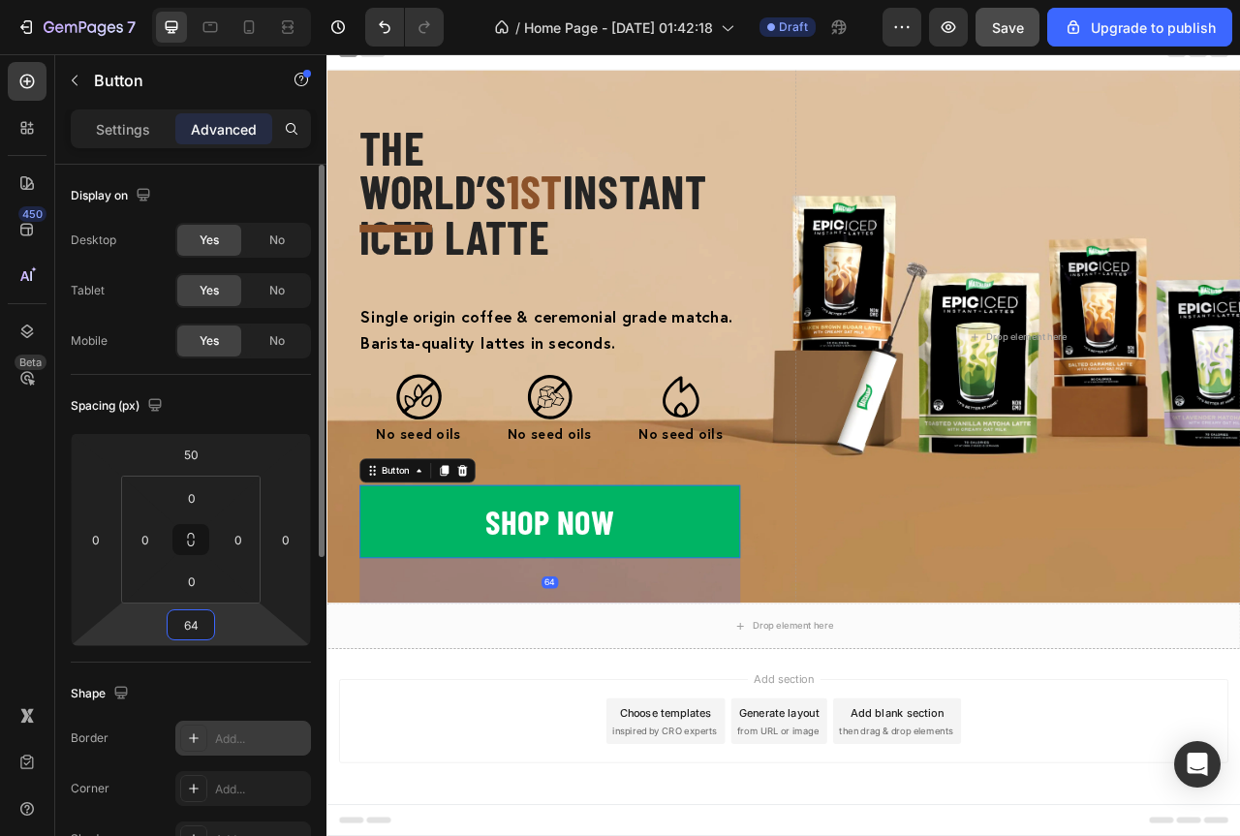
type input "65"
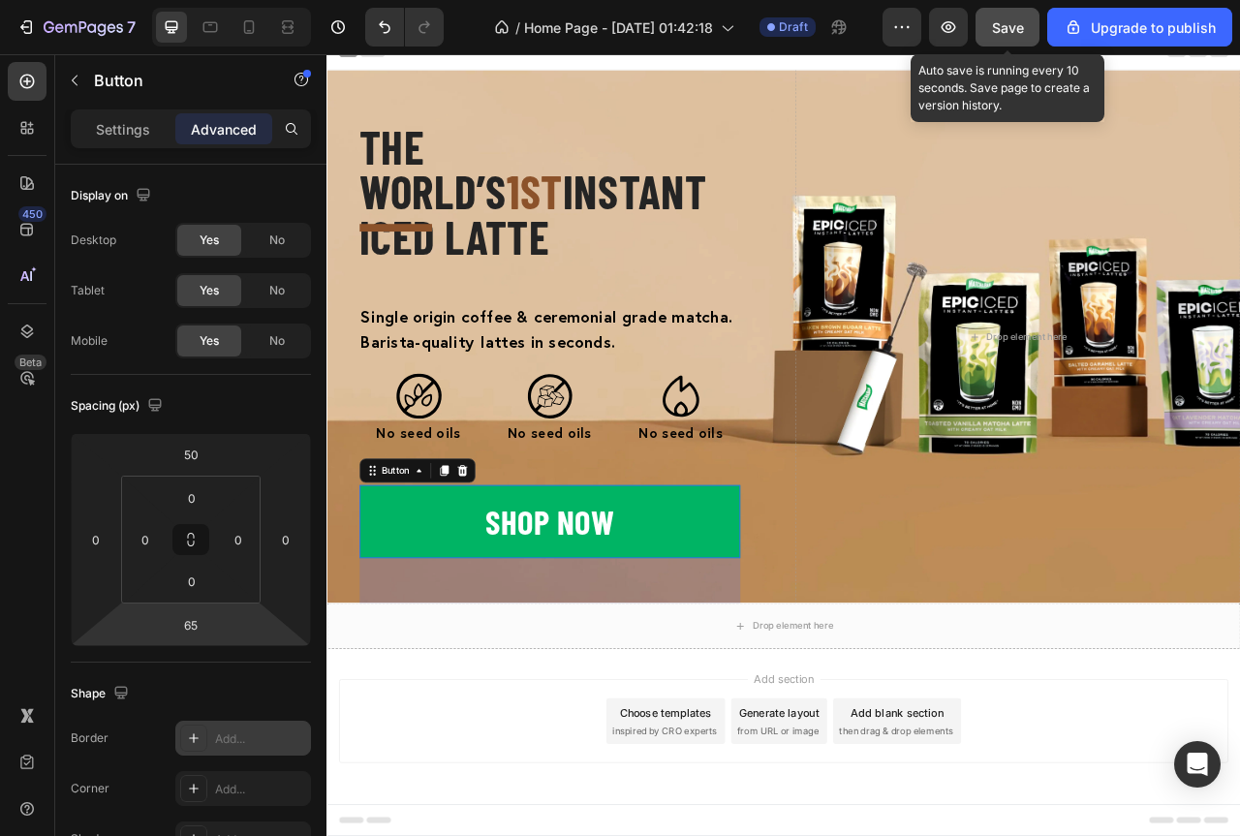
click at [1013, 22] on span "Save" at bounding box center [1008, 27] width 32 height 16
click at [1013, 30] on span "Save" at bounding box center [1008, 27] width 32 height 16
